Goal: Transaction & Acquisition: Book appointment/travel/reservation

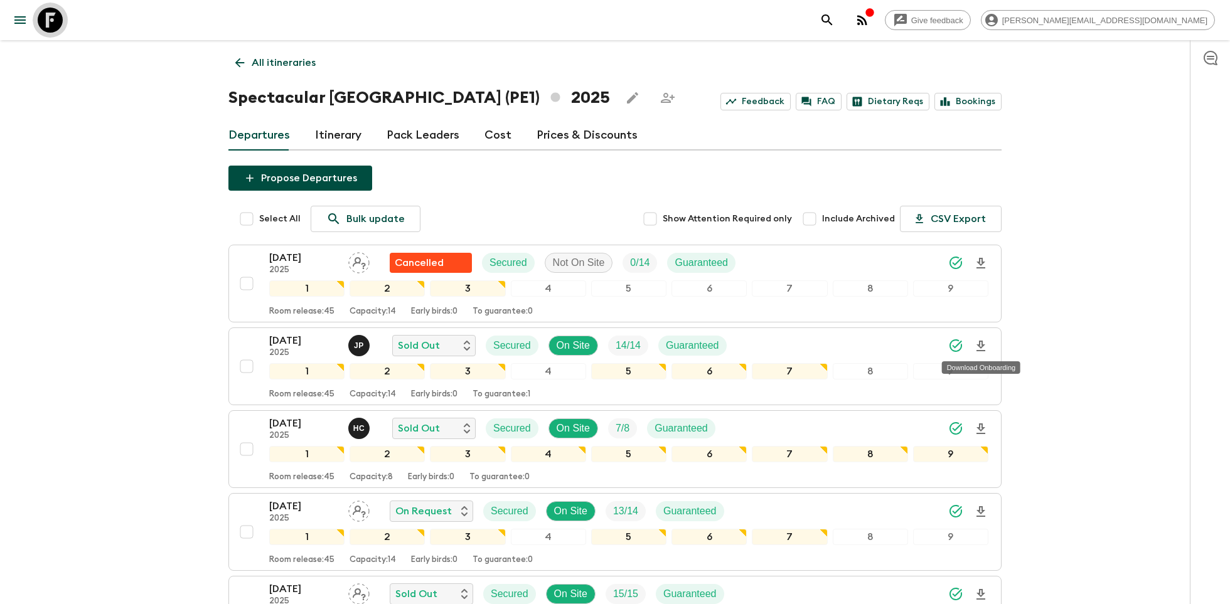
click at [48, 13] on icon at bounding box center [50, 20] width 25 height 25
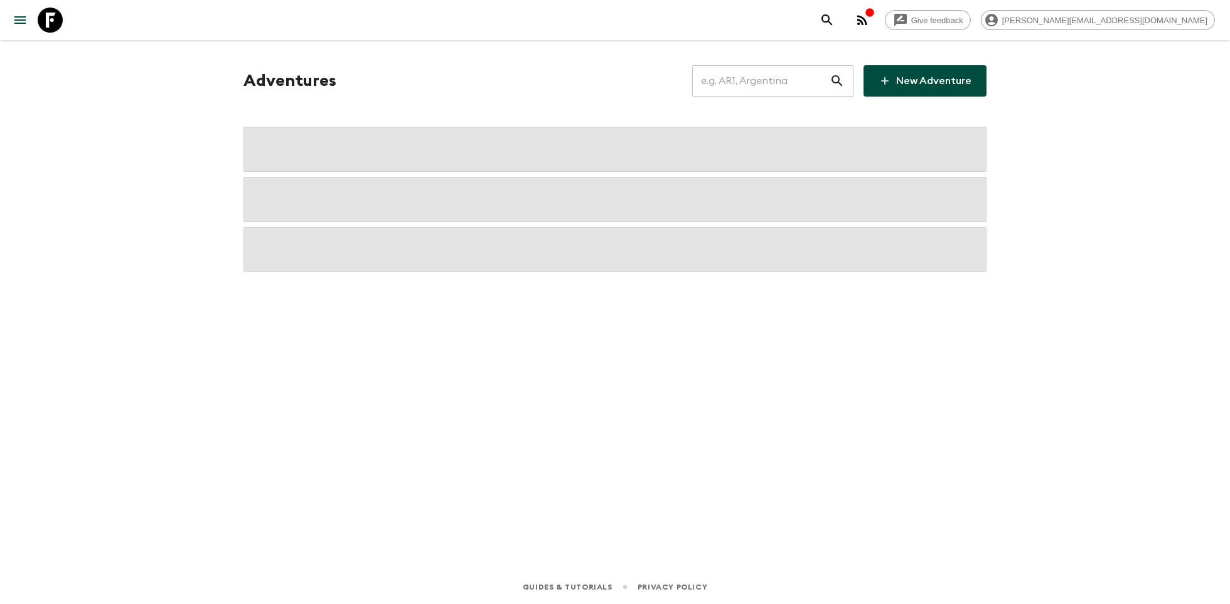
click at [774, 78] on input "text" at bounding box center [760, 80] width 137 height 35
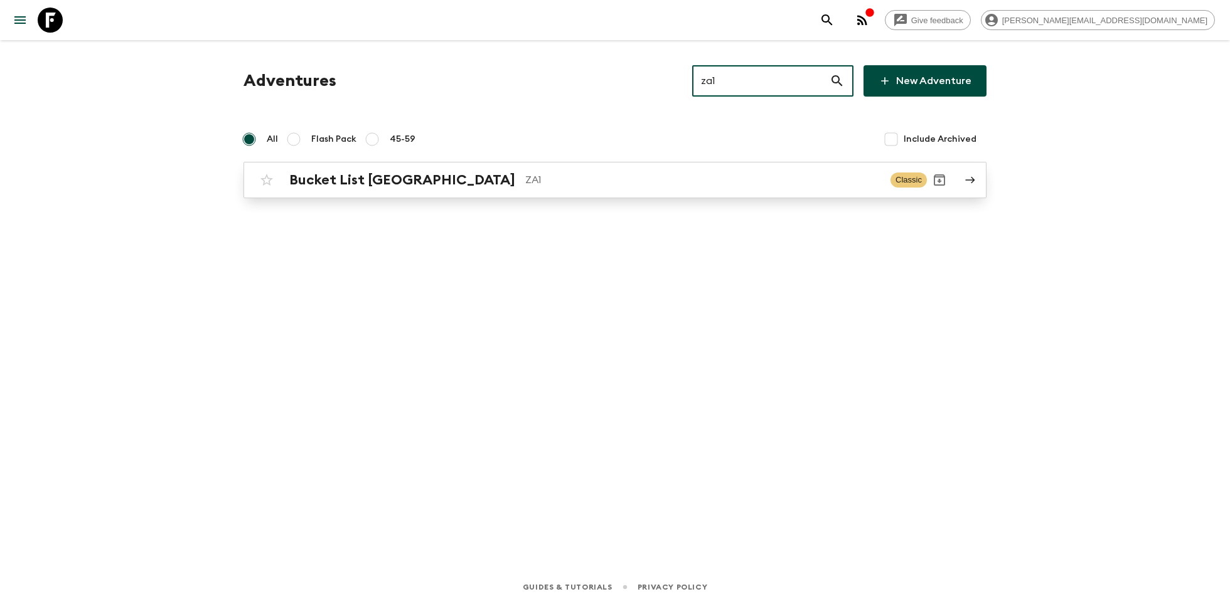
type input "za1"
click at [567, 187] on div "Bucket List [GEOGRAPHIC_DATA] ZA1" at bounding box center [584, 180] width 591 height 16
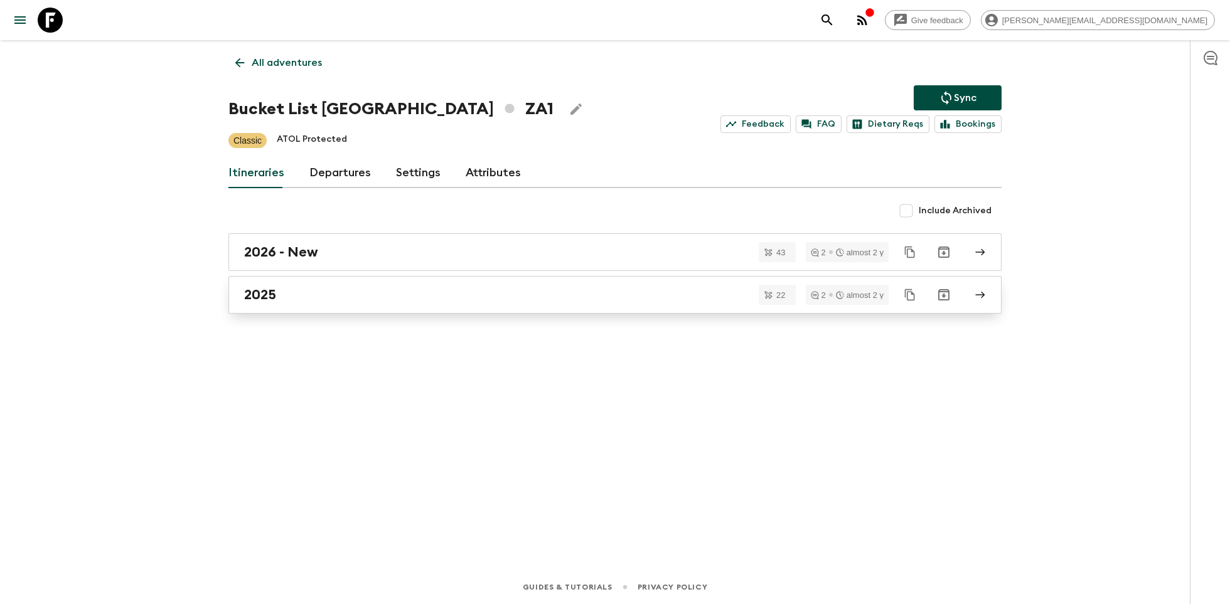
click at [385, 303] on link "2025" at bounding box center [614, 295] width 773 height 38
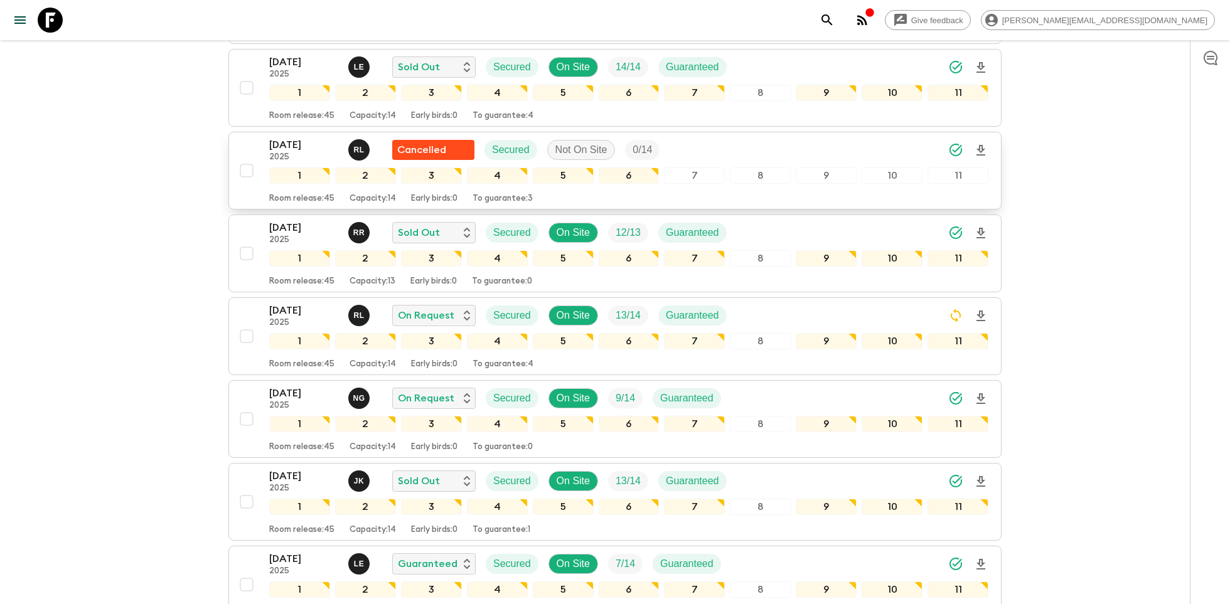
scroll to position [312, 0]
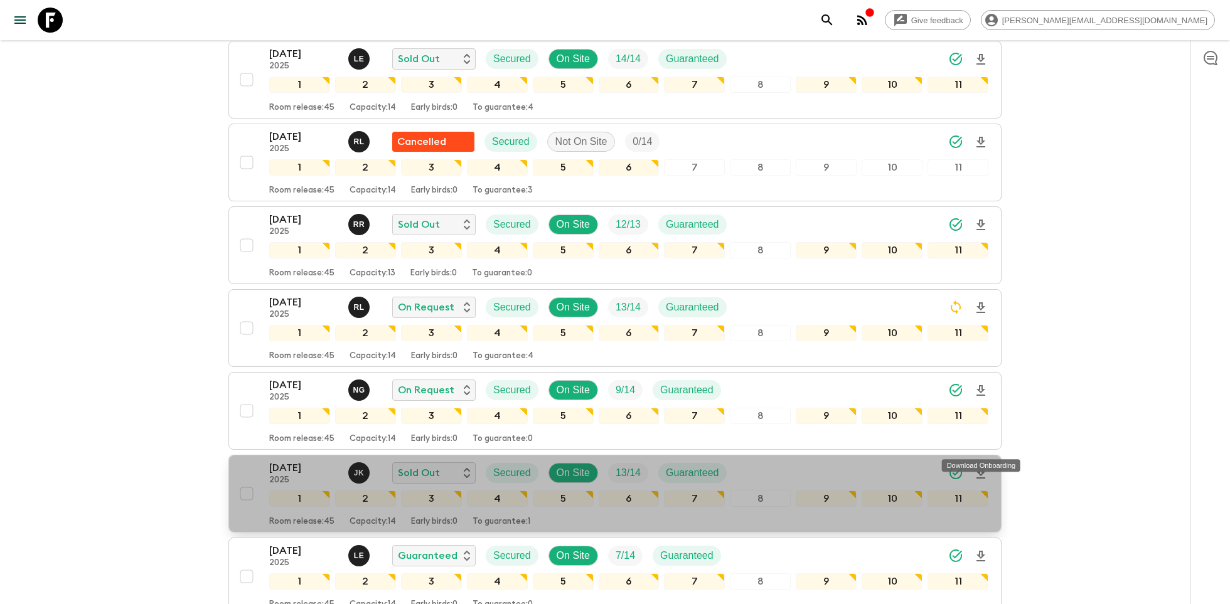
click at [978, 466] on icon "Download Onboarding" at bounding box center [980, 473] width 15 height 15
